Goal: Task Accomplishment & Management: Use online tool/utility

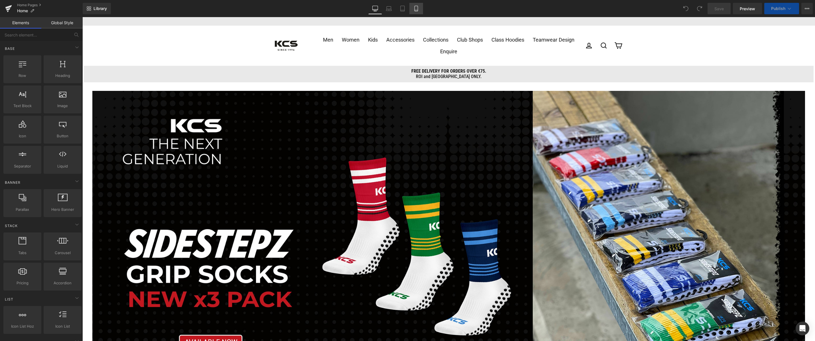
click at [418, 7] on icon at bounding box center [416, 9] width 6 height 6
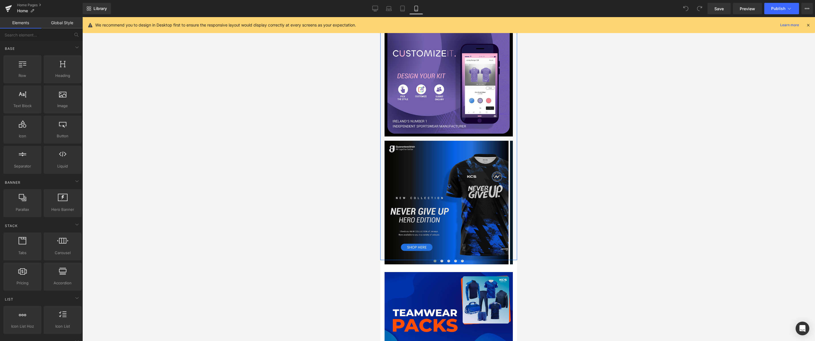
scroll to position [200, 0]
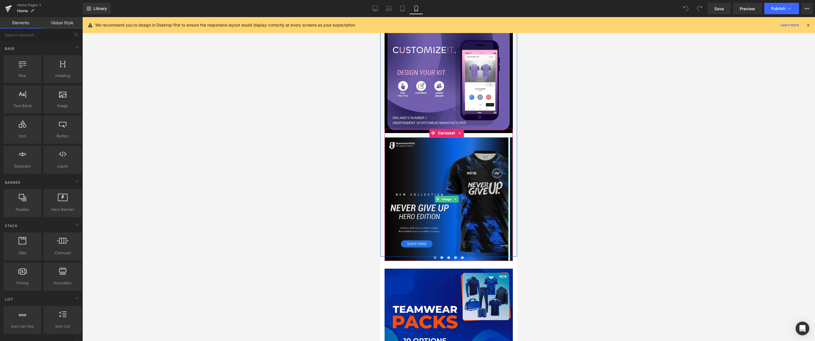
click at [433, 158] on img at bounding box center [447, 199] width 124 height 124
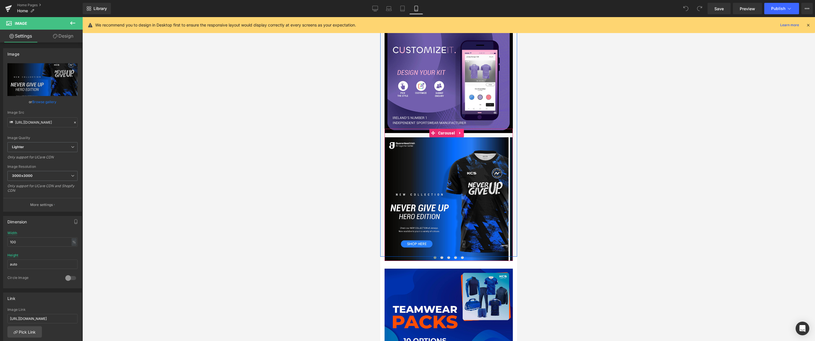
click at [461, 131] on icon at bounding box center [460, 133] width 4 height 4
click at [466, 129] on link at bounding box center [463, 133] width 7 height 9
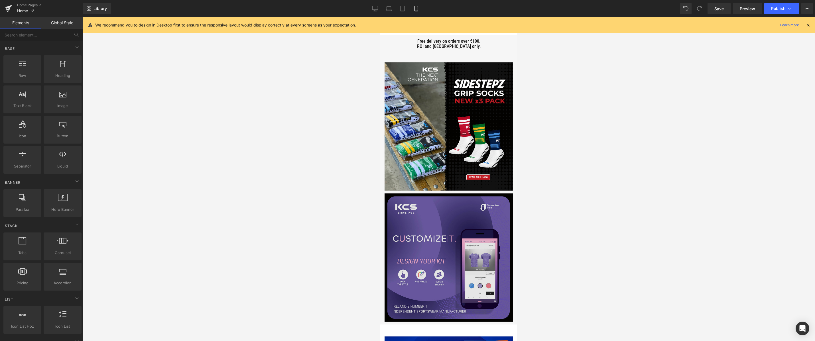
scroll to position [0, 0]
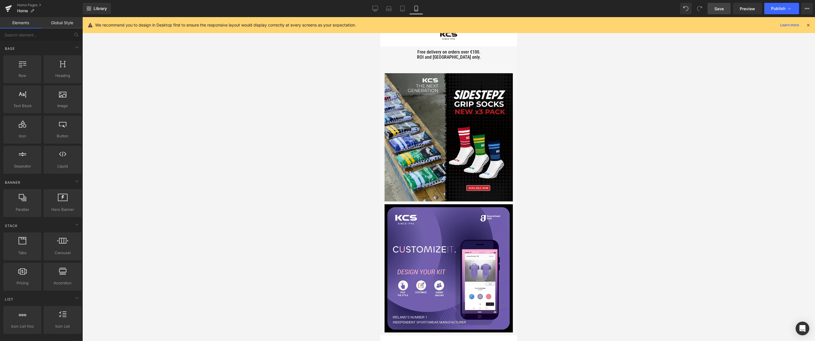
click at [717, 10] on span "Save" at bounding box center [719, 9] width 9 height 6
click at [774, 10] on span "Publish" at bounding box center [778, 8] width 14 height 5
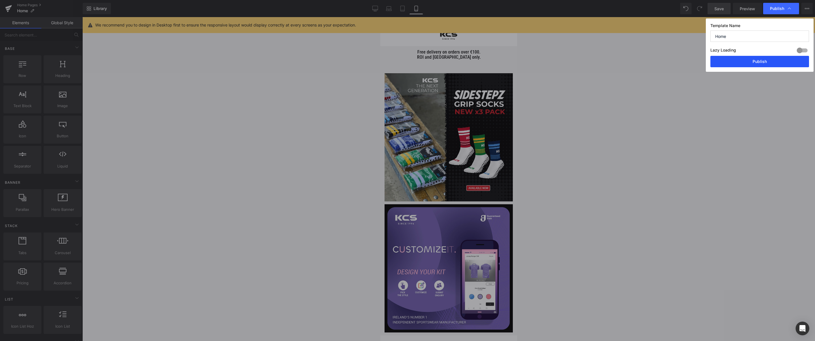
click at [755, 63] on button "Publish" at bounding box center [760, 61] width 99 height 11
